Goal: Task Accomplishment & Management: Complete application form

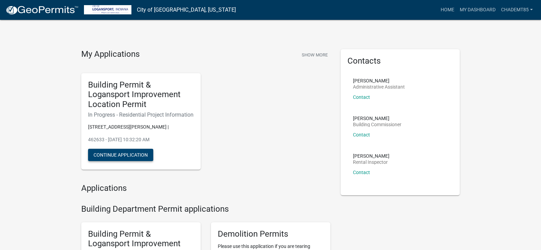
click at [125, 161] on button "Continue Application" at bounding box center [120, 155] width 65 height 12
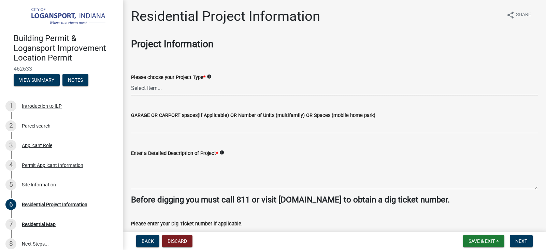
click at [153, 87] on select "Select Item... Single Family Pole Barn Home Multi Family Addition to Dwelling(a…" at bounding box center [334, 88] width 407 height 14
click at [131, 81] on select "Select Item... Single Family Pole Barn Home Multi Family Addition to Dwelling(a…" at bounding box center [334, 88] width 407 height 14
select select "b8a7655a-e911-4aac-a321-69e5bfba2fef"
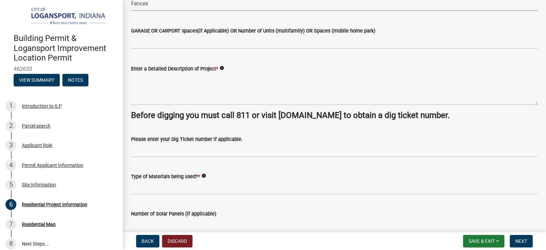
scroll to position [102, 0]
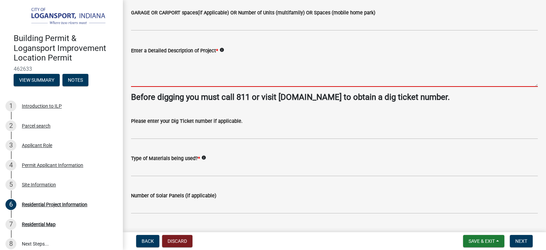
click at [149, 77] on textarea "Enter a Detailed Description of Project *" at bounding box center [334, 71] width 407 height 32
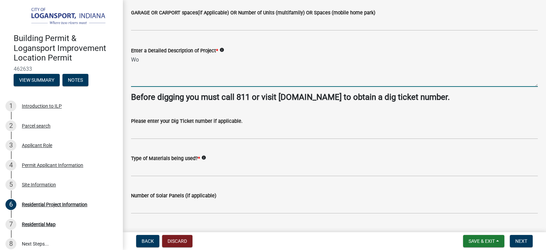
type textarea "W"
type textarea "Fence in backyard"
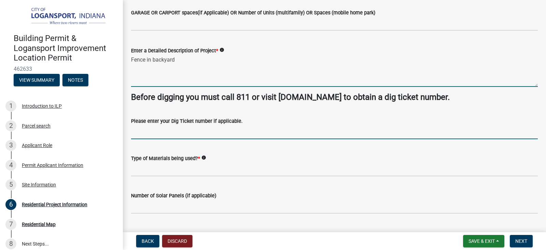
click at [144, 131] on input "Please enter your Dig Ticket number if applicable." at bounding box center [334, 132] width 407 height 14
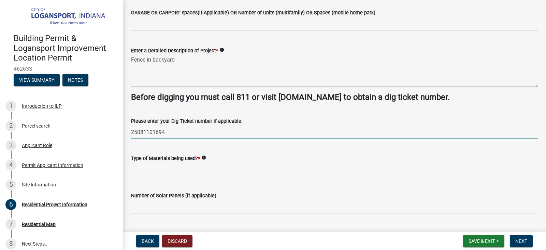
type input "25081101694"
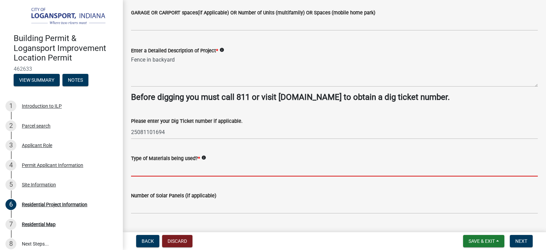
click at [147, 168] on input "Type of Materials being used? *" at bounding box center [334, 169] width 407 height 14
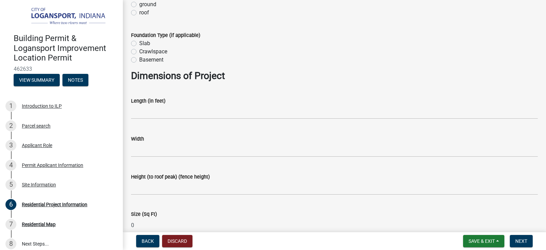
scroll to position [341, 0]
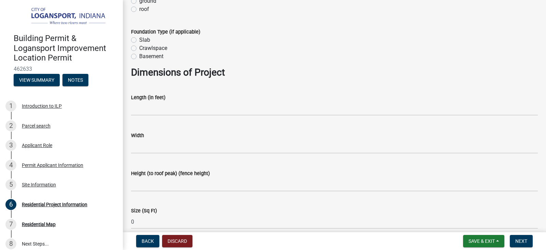
type input "Wood"
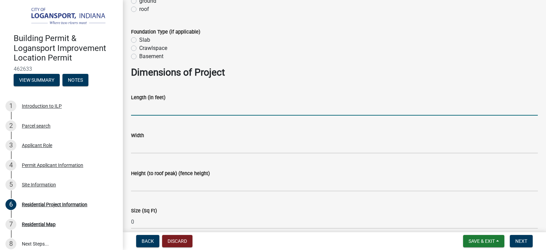
click at [143, 112] on input "text" at bounding box center [334, 108] width 407 height 14
type input "48"
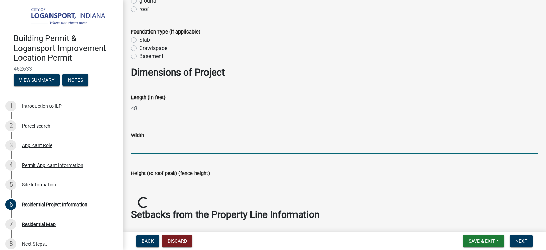
click at [138, 146] on input "text" at bounding box center [334, 146] width 407 height 14
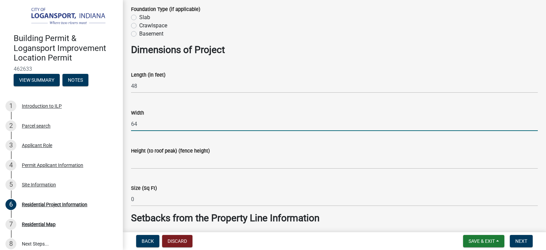
scroll to position [376, 0]
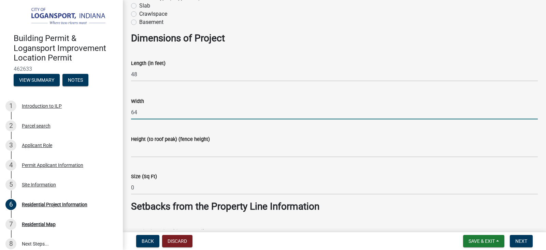
type input "64"
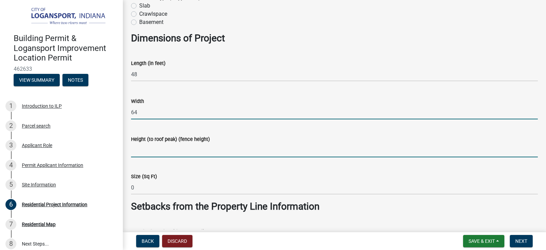
click at [144, 154] on input "Height (to roof peak) (fence height)" at bounding box center [334, 150] width 407 height 14
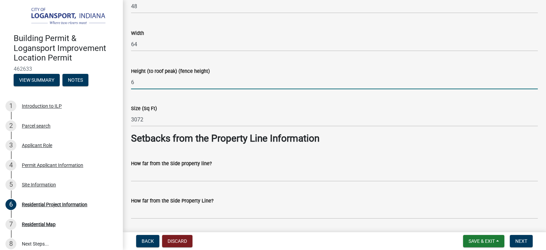
scroll to position [444, 0]
type input "6"
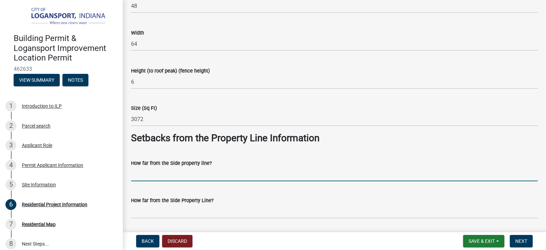
click at [137, 175] on input "How far from the Side property line?" at bounding box center [334, 174] width 407 height 14
type input "8"
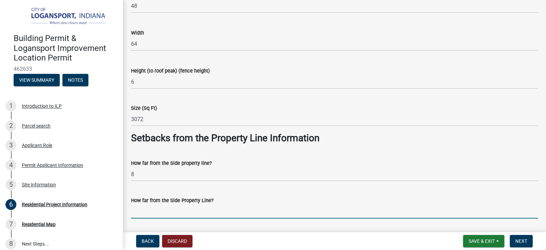
click at [138, 210] on input "How far from the Side Property Line?" at bounding box center [334, 211] width 407 height 14
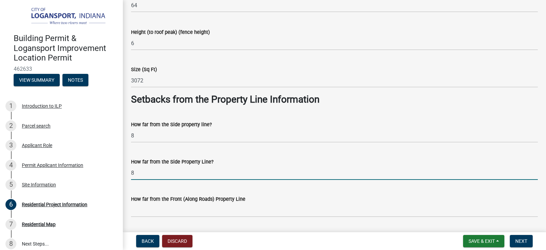
scroll to position [546, 0]
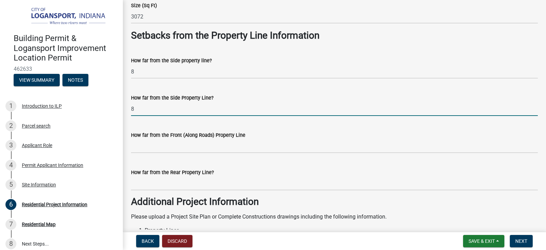
type input "8"
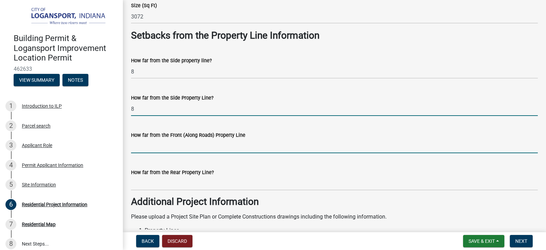
click at [142, 149] on input "How far from the Front (Along Roads) Property Line" at bounding box center [334, 146] width 407 height 14
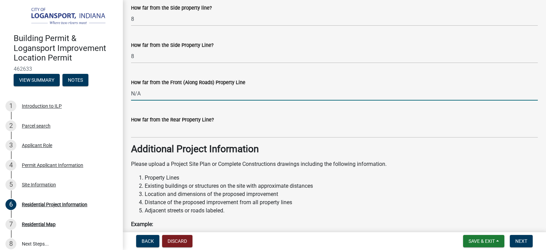
scroll to position [615, 0]
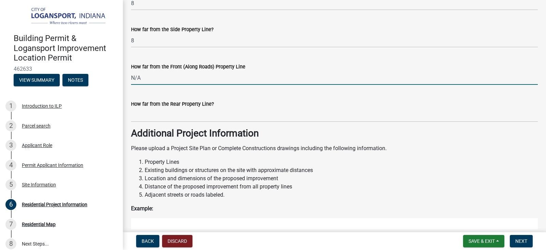
type input "N/A"
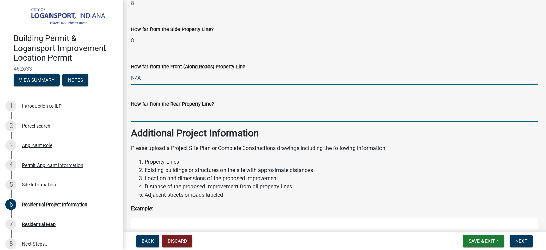
click at [136, 115] on input "How far from the Rear Property Line?" at bounding box center [334, 115] width 407 height 14
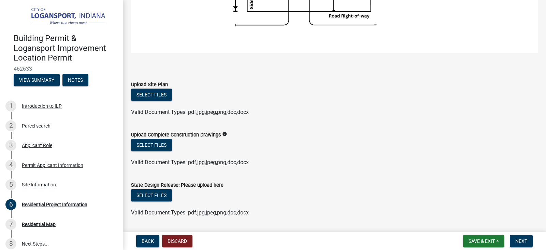
scroll to position [1024, 0]
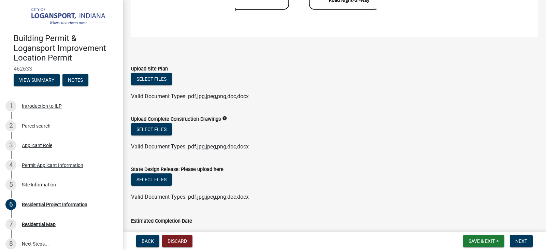
type input "10"
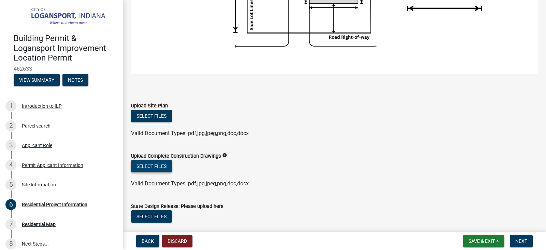
scroll to position [990, 0]
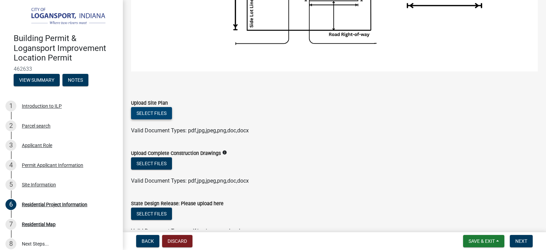
click at [152, 109] on button "Select files" at bounding box center [151, 113] width 41 height 12
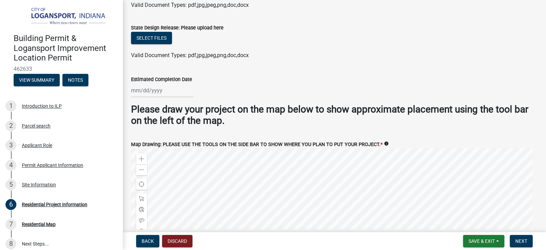
scroll to position [1195, 0]
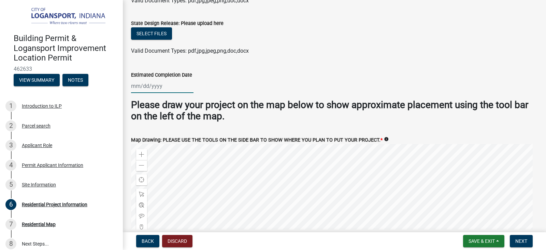
click at [148, 84] on div at bounding box center [162, 86] width 62 height 14
select select "8"
select select "2025"
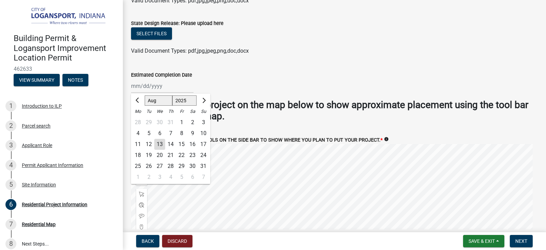
click at [138, 161] on div "25" at bounding box center [137, 166] width 11 height 11
type input "[DATE]"
click at [138, 161] on div "Zoom out" at bounding box center [141, 165] width 11 height 11
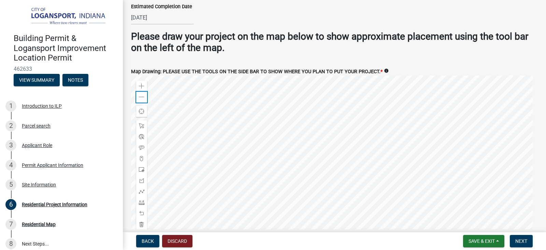
scroll to position [1298, 0]
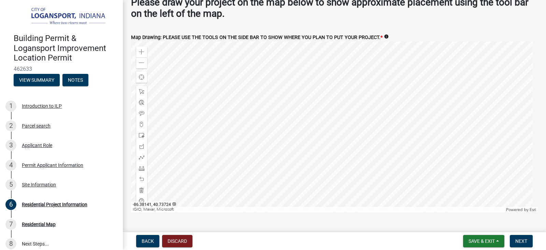
click at [341, 127] on div at bounding box center [334, 126] width 407 height 171
click at [141, 154] on span at bounding box center [141, 156] width 5 height 5
click at [335, 137] on div at bounding box center [334, 126] width 407 height 171
click at [354, 137] on div at bounding box center [334, 126] width 407 height 171
click at [354, 111] on div at bounding box center [334, 126] width 407 height 171
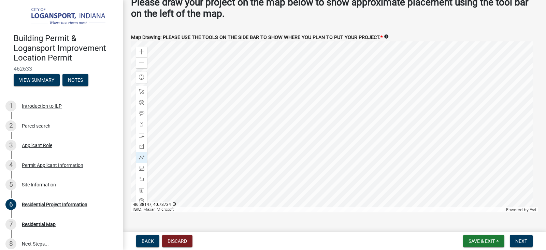
click at [334, 110] on div at bounding box center [334, 126] width 407 height 171
click at [335, 113] on div at bounding box center [334, 126] width 407 height 171
click at [152, 241] on span "Back" at bounding box center [148, 240] width 12 height 5
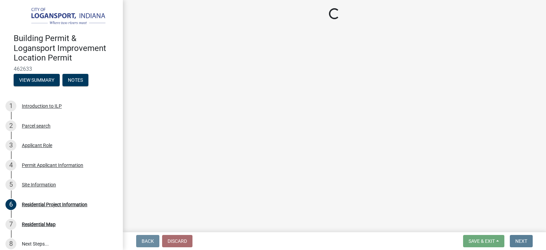
scroll to position [0, 0]
select select "62802869-e470-474a-8a4c-8dbe1ccdd5ac"
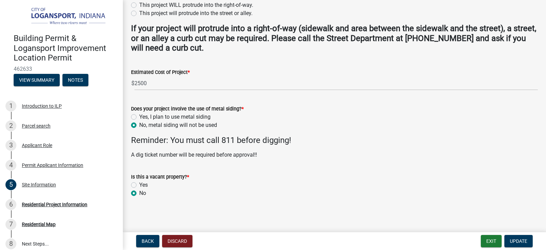
scroll to position [247, 0]
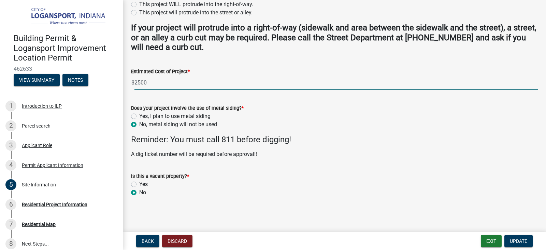
click at [147, 82] on input "2500" at bounding box center [337, 82] width 404 height 14
type input "2"
type input "1600"
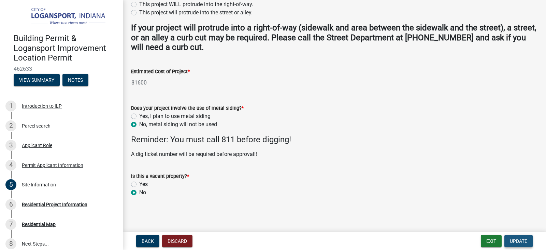
click at [518, 240] on span "Update" at bounding box center [518, 240] width 17 height 5
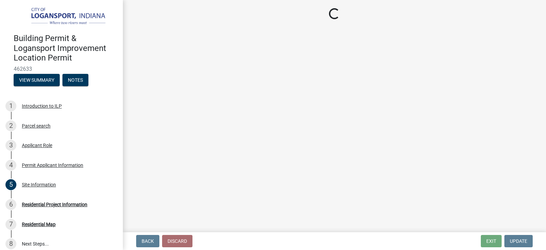
select select "b8a7655a-e911-4aac-a321-69e5bfba2fef"
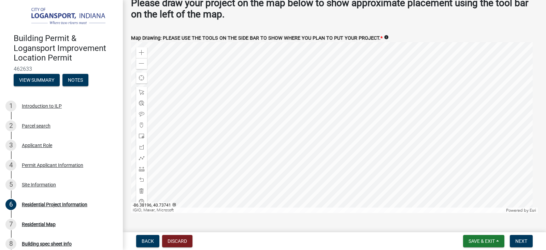
scroll to position [1298, 0]
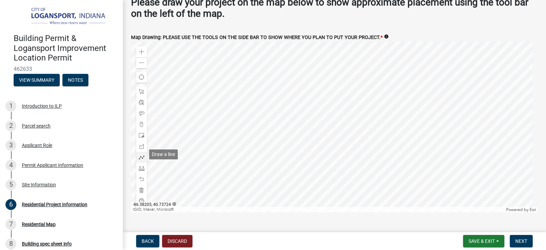
click at [142, 154] on span at bounding box center [141, 156] width 5 height 5
click at [338, 161] on div at bounding box center [334, 126] width 407 height 171
click at [389, 160] on div at bounding box center [334, 126] width 407 height 171
click at [389, 90] on div at bounding box center [334, 126] width 407 height 171
click at [337, 89] on div at bounding box center [334, 126] width 407 height 171
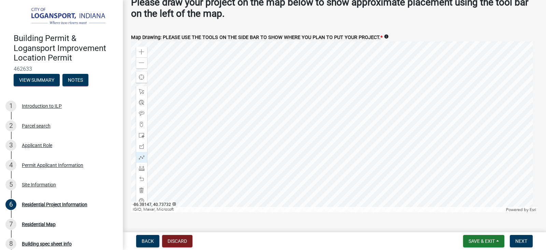
click at [337, 95] on div at bounding box center [334, 126] width 407 height 171
click at [519, 238] on span "Next" at bounding box center [522, 240] width 12 height 5
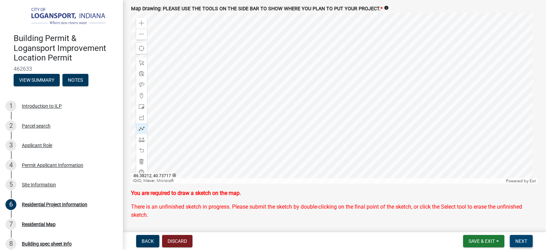
scroll to position [1332, 0]
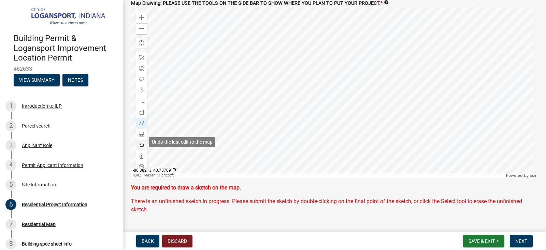
click at [142, 142] on span at bounding box center [141, 144] width 5 height 5
click at [362, 61] on div at bounding box center [334, 92] width 407 height 171
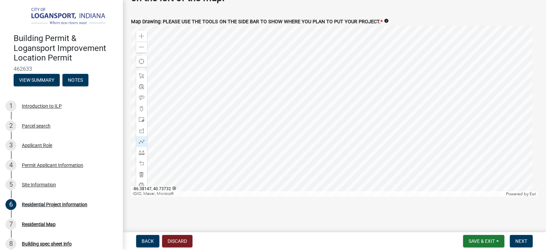
scroll to position [1310, 0]
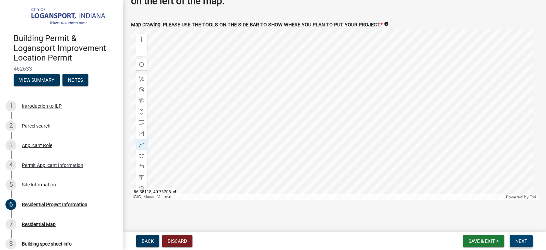
click at [522, 239] on span "Next" at bounding box center [522, 240] width 12 height 5
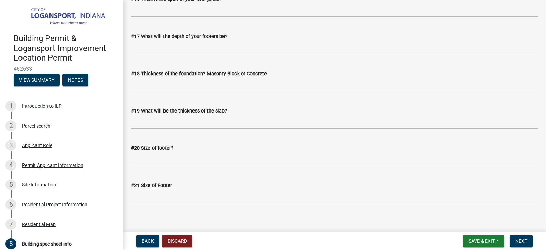
scroll to position [940, 0]
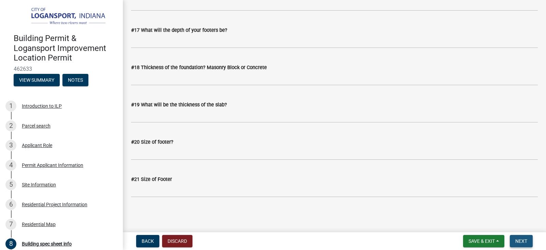
click at [523, 237] on button "Next" at bounding box center [521, 241] width 23 height 12
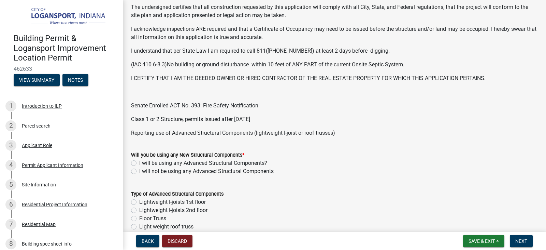
scroll to position [171, 0]
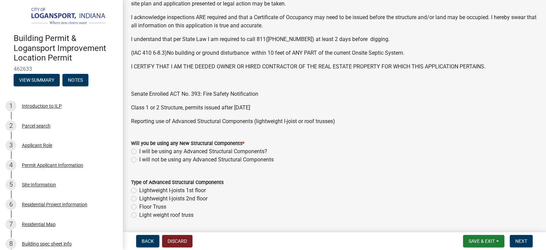
click at [139, 159] on label "I will not be using any Advanced Structural Components" at bounding box center [206, 159] width 135 height 8
click at [139, 159] on input "I will not be using any Advanced Structural Components" at bounding box center [141, 157] width 4 height 4
radio input "true"
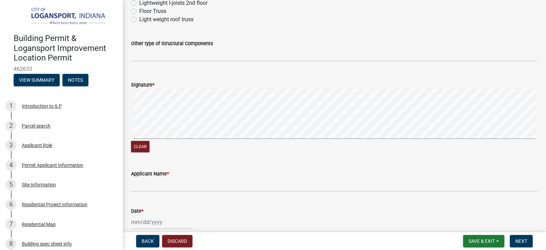
scroll to position [410, 0]
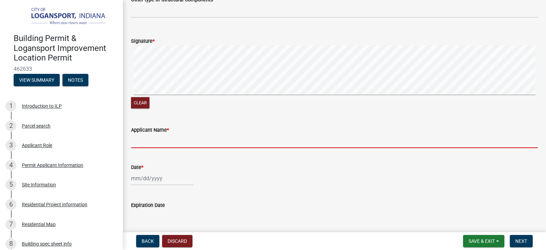
click at [152, 141] on input "Applicant Name *" at bounding box center [334, 141] width 407 height 14
type input "[PERSON_NAME]"
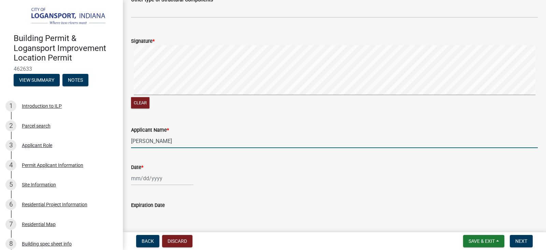
click at [153, 179] on div at bounding box center [162, 178] width 62 height 14
select select "8"
select select "2025"
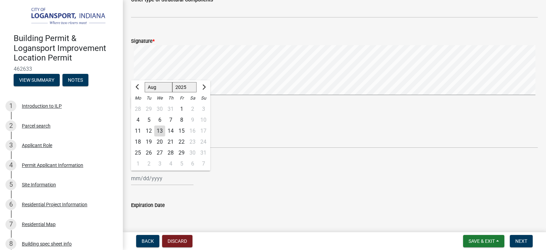
click at [162, 130] on div "13" at bounding box center [159, 130] width 11 height 11
type input "[DATE]"
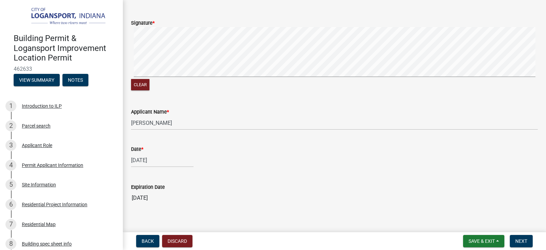
scroll to position [436, 0]
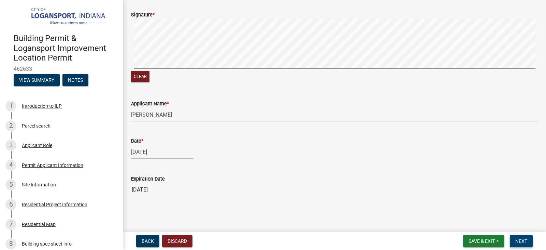
click at [521, 241] on span "Next" at bounding box center [522, 240] width 12 height 5
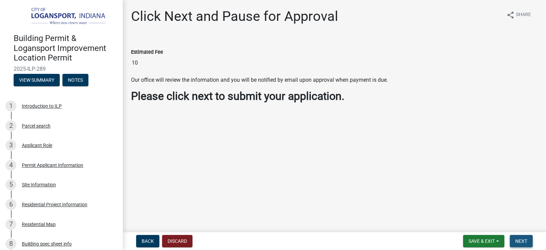
click at [523, 237] on button "Next" at bounding box center [521, 241] width 23 height 12
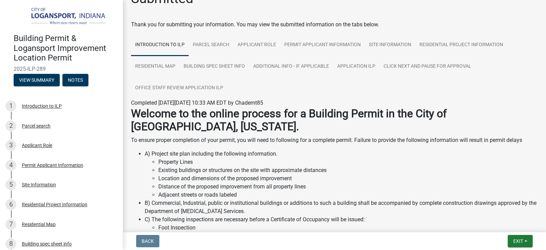
scroll to position [34, 0]
